Goal: Go to known website: Access a specific website the user already knows

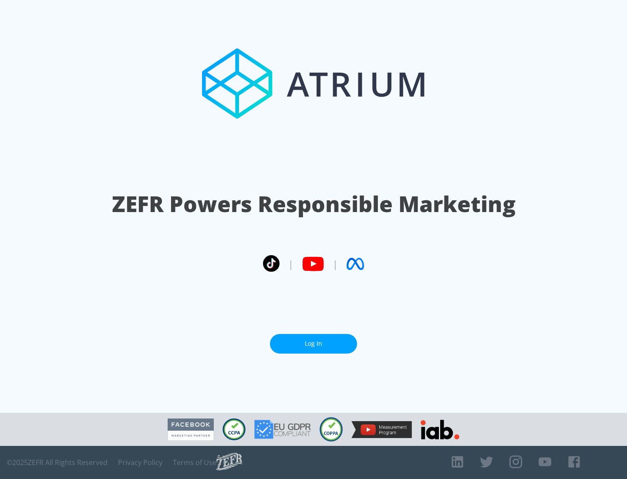
click at [314, 344] on link "Log In" at bounding box center [313, 344] width 87 height 20
